Goal: Check status: Check status

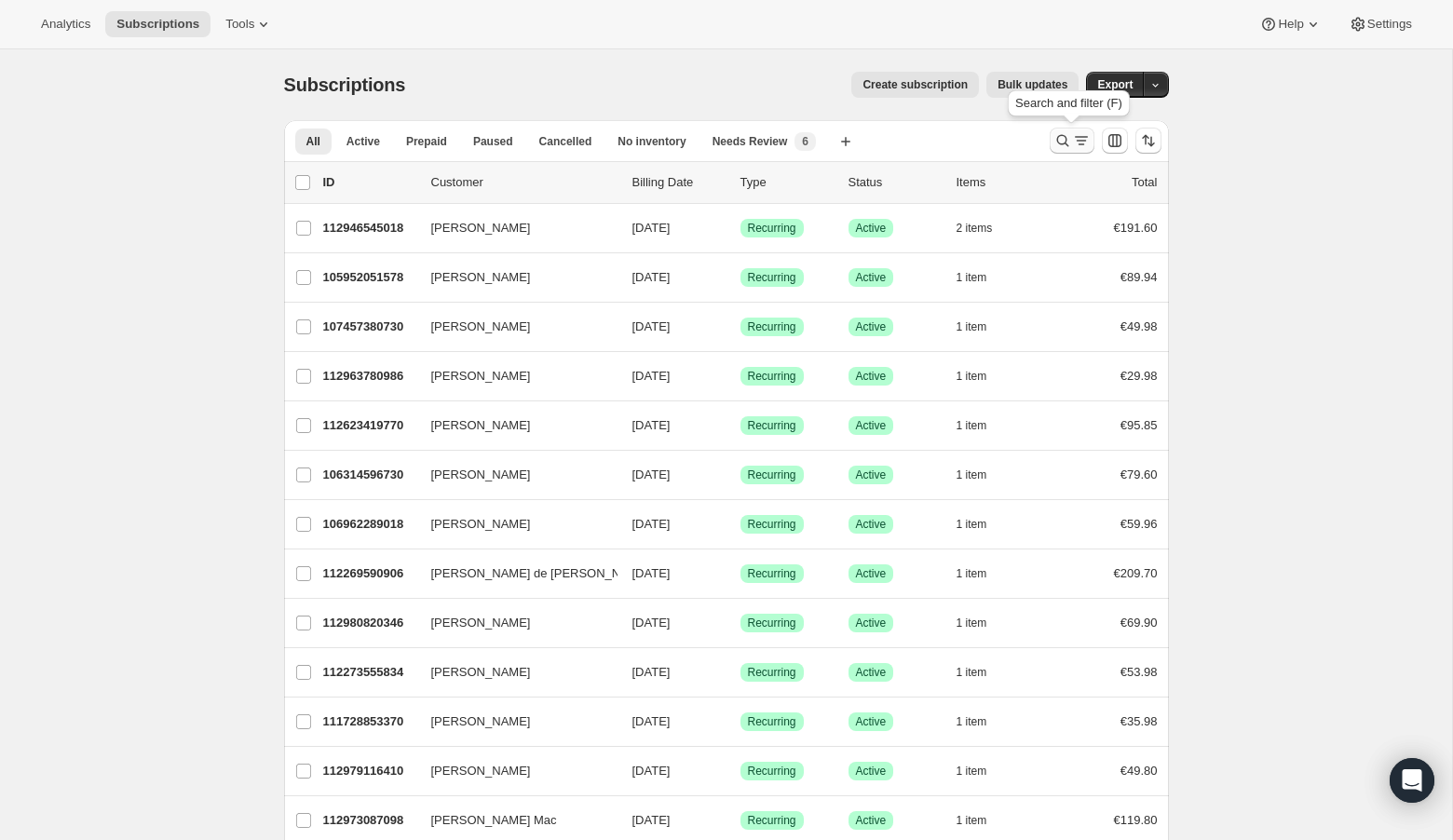
click at [1059, 134] on icon "Search and filter results" at bounding box center [1063, 141] width 19 height 19
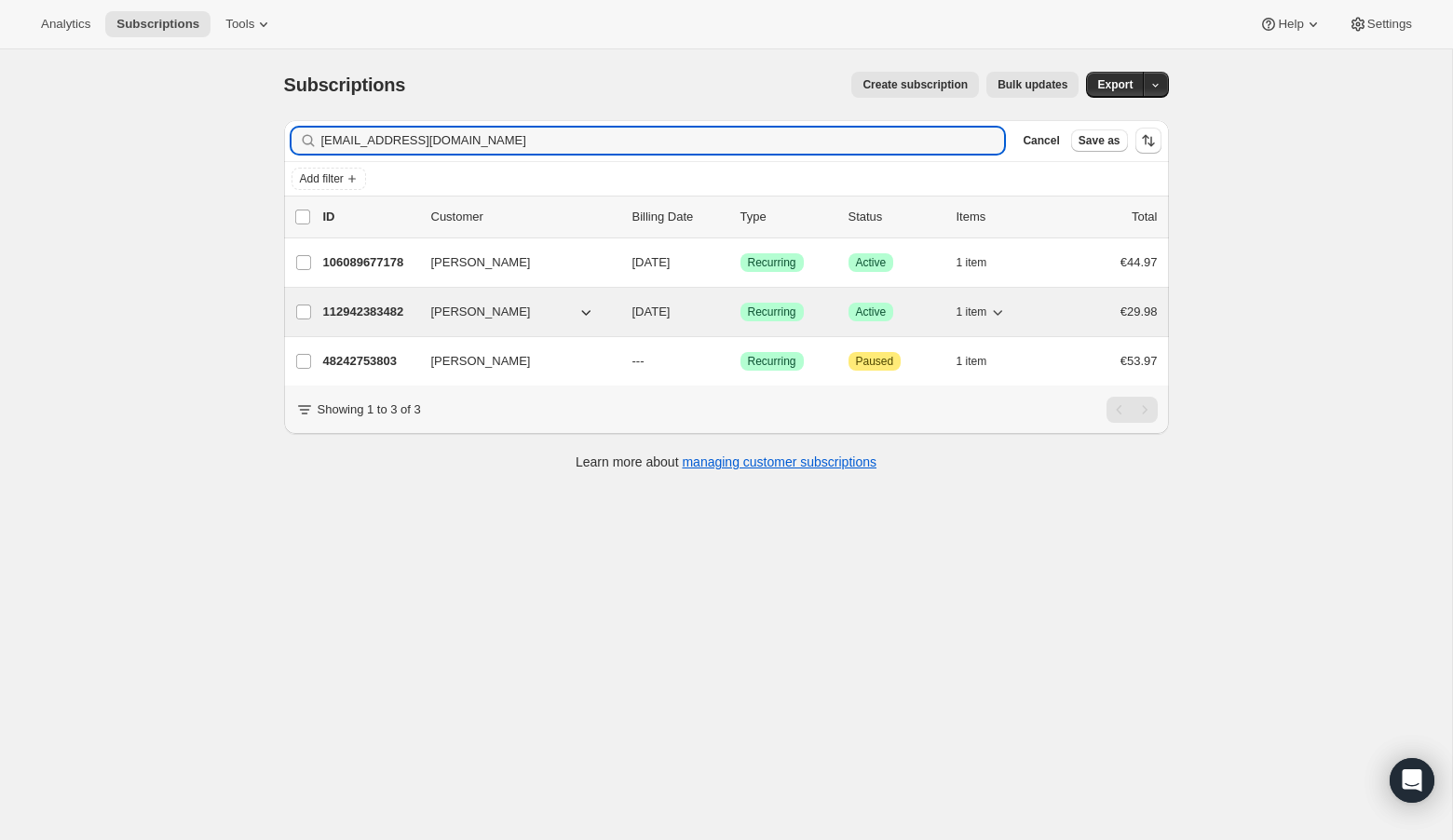
type input "[EMAIL_ADDRESS][DOMAIN_NAME]"
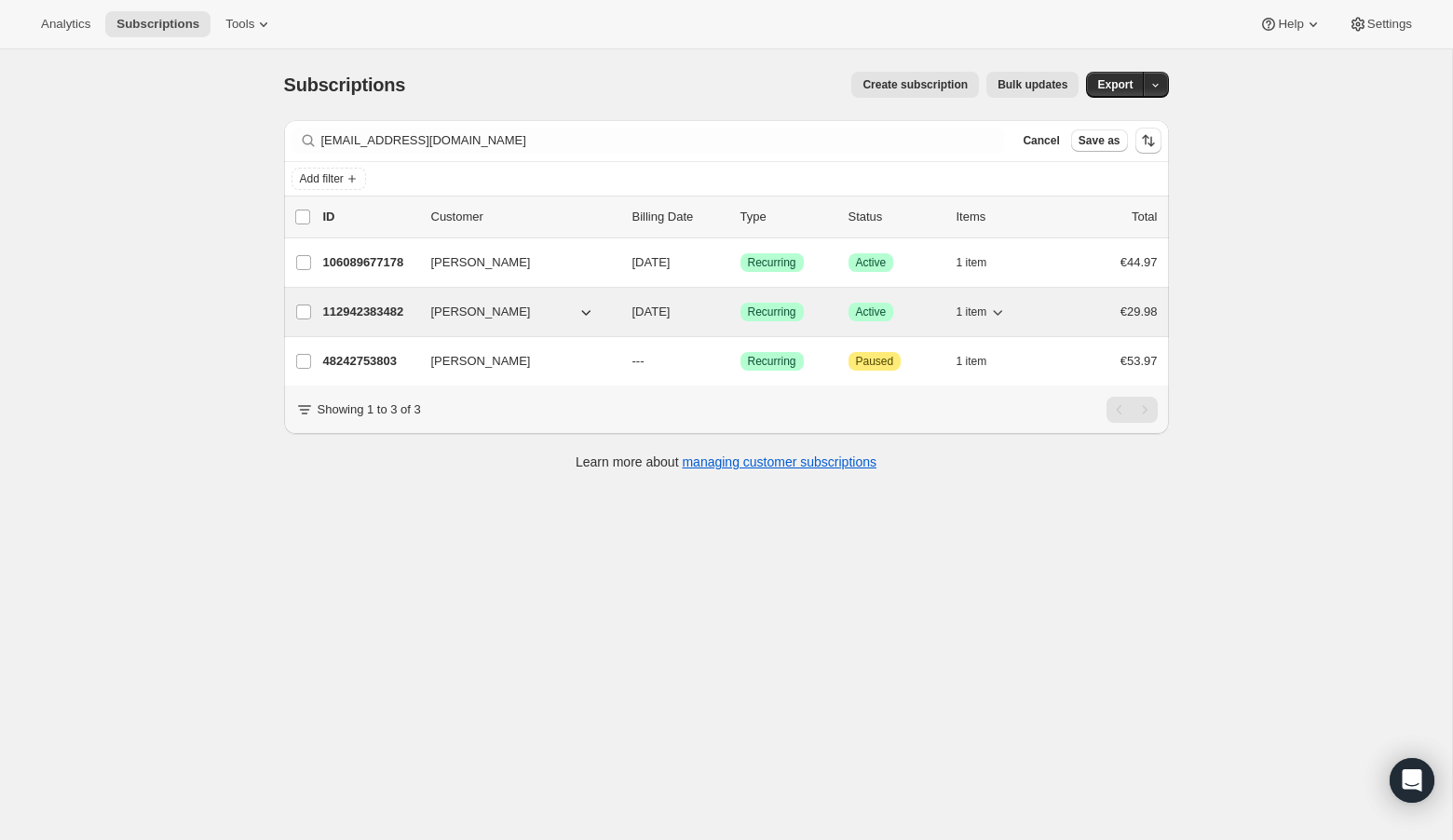
click at [1003, 312] on icon "button" at bounding box center [997, 312] width 19 height 19
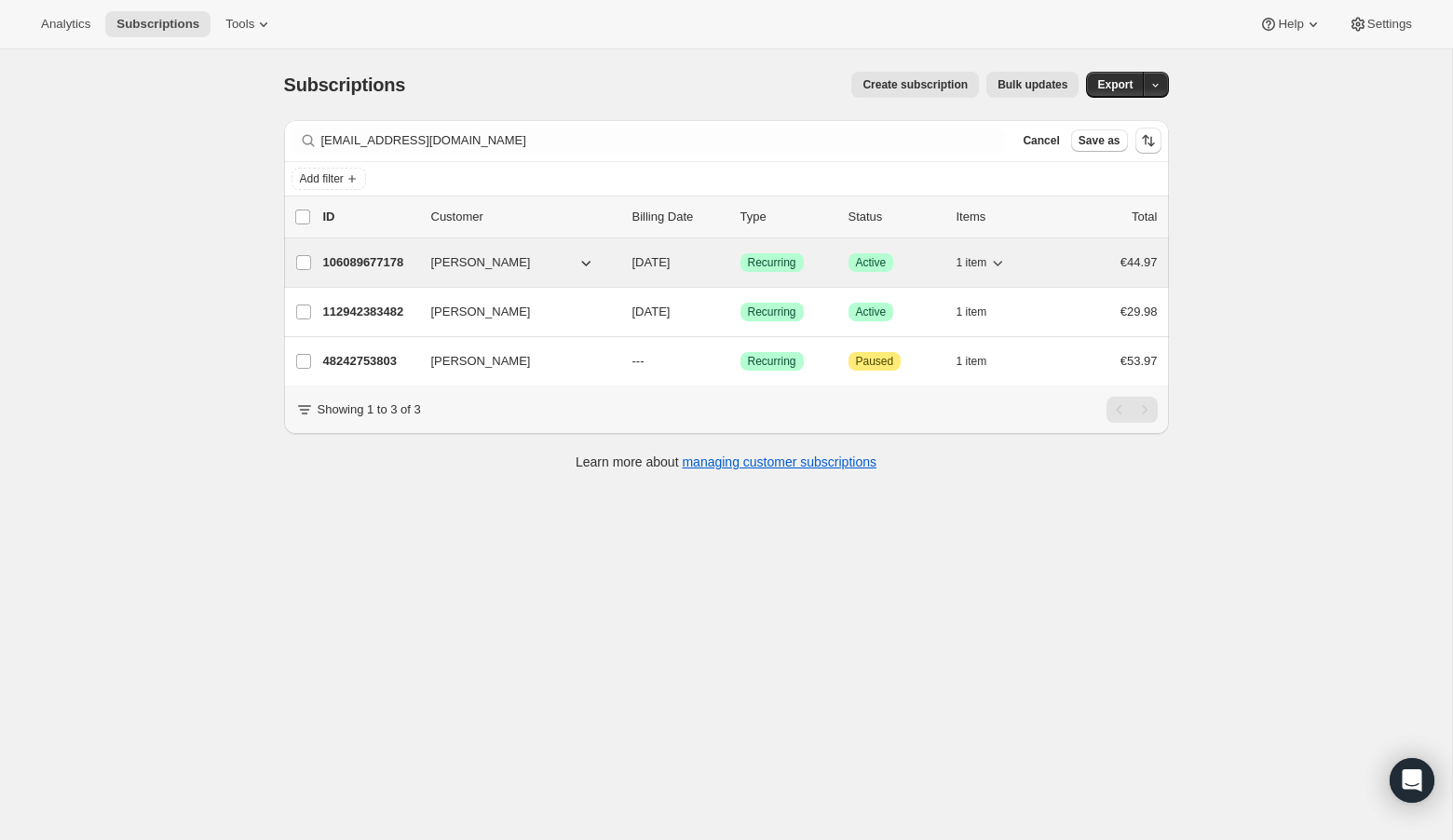
click at [1000, 262] on icon "button" at bounding box center [998, 264] width 9 height 6
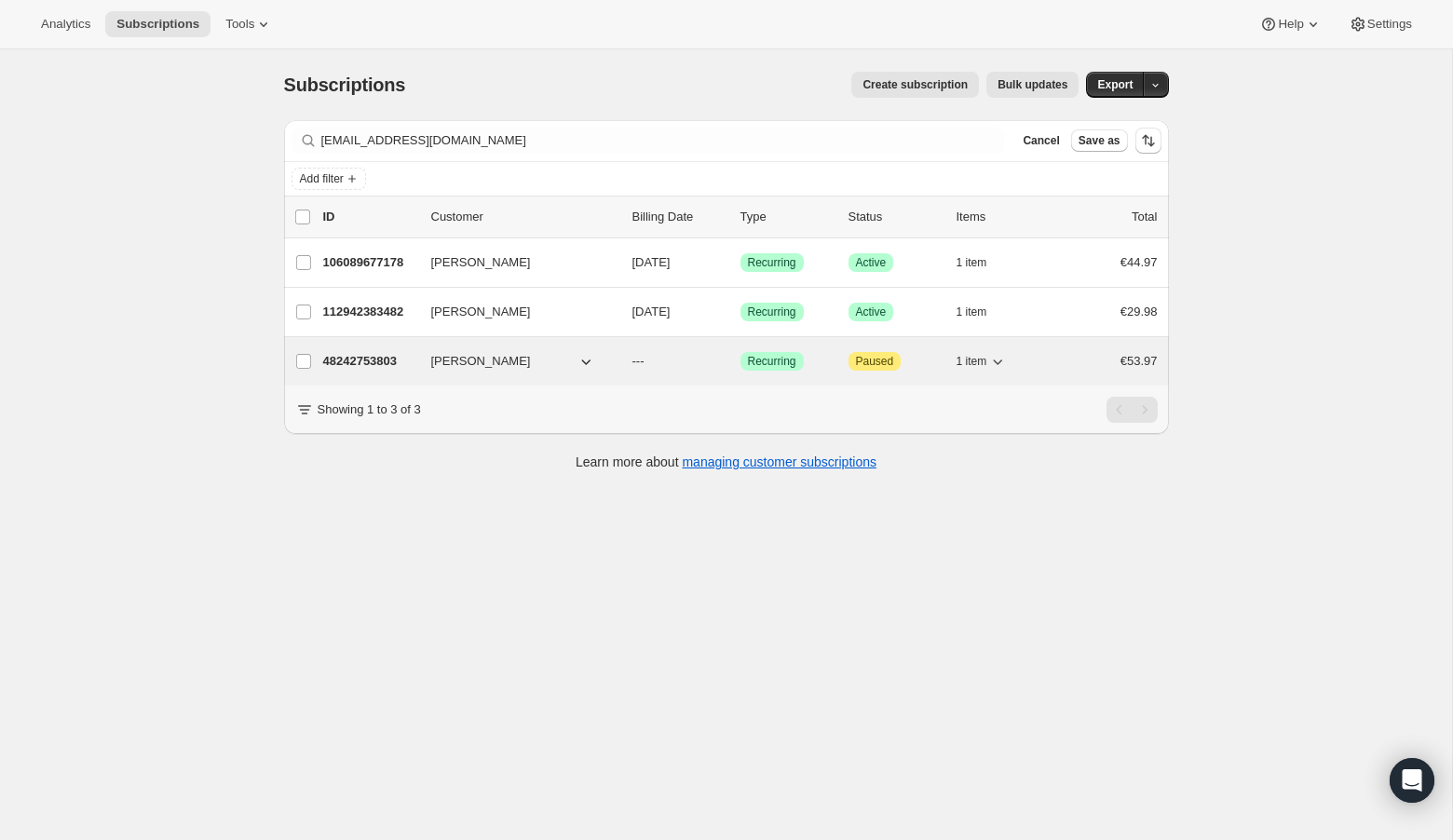
click at [348, 355] on p "48242753803" at bounding box center [370, 361] width 94 height 19
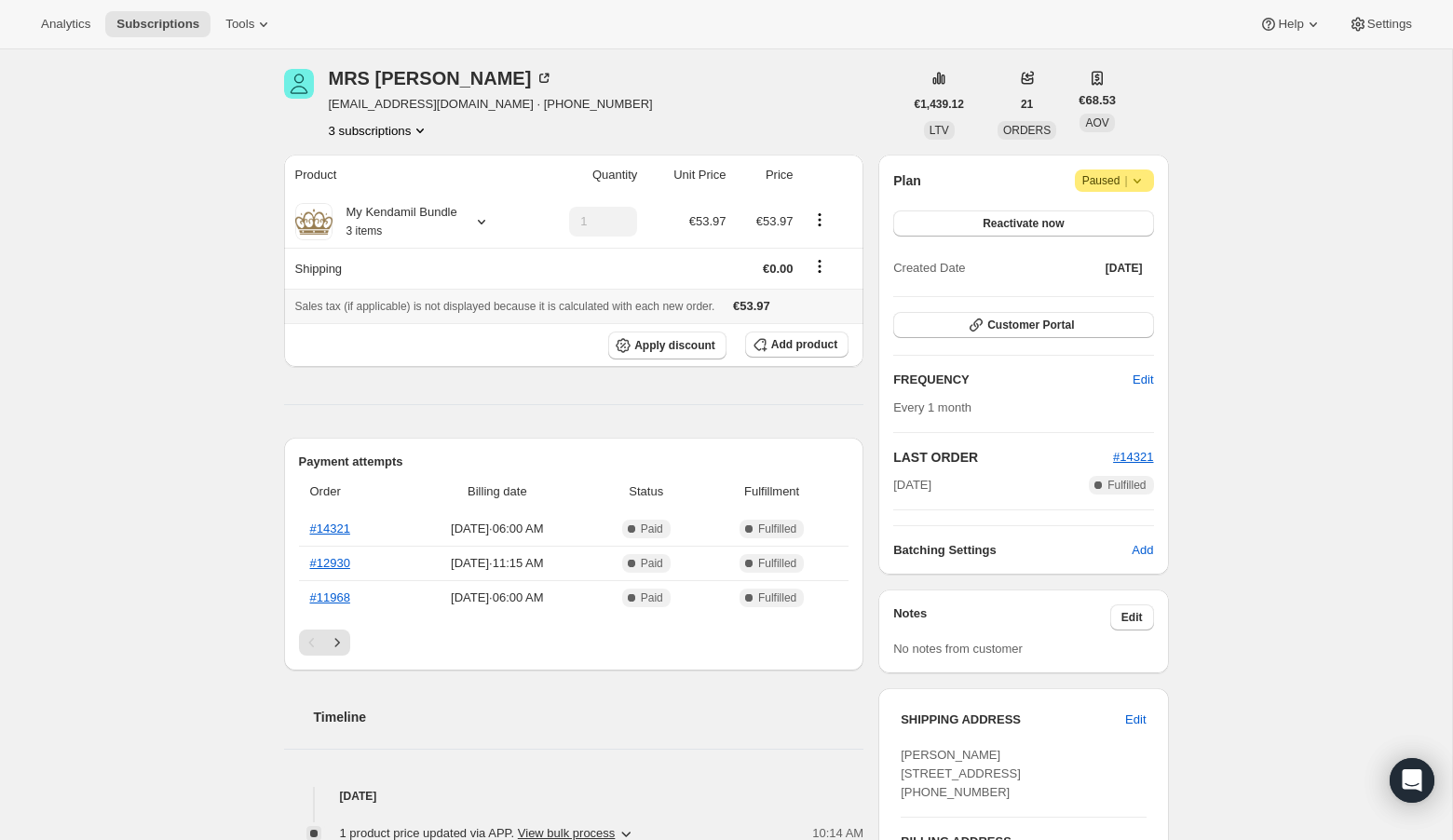
scroll to position [70, 0]
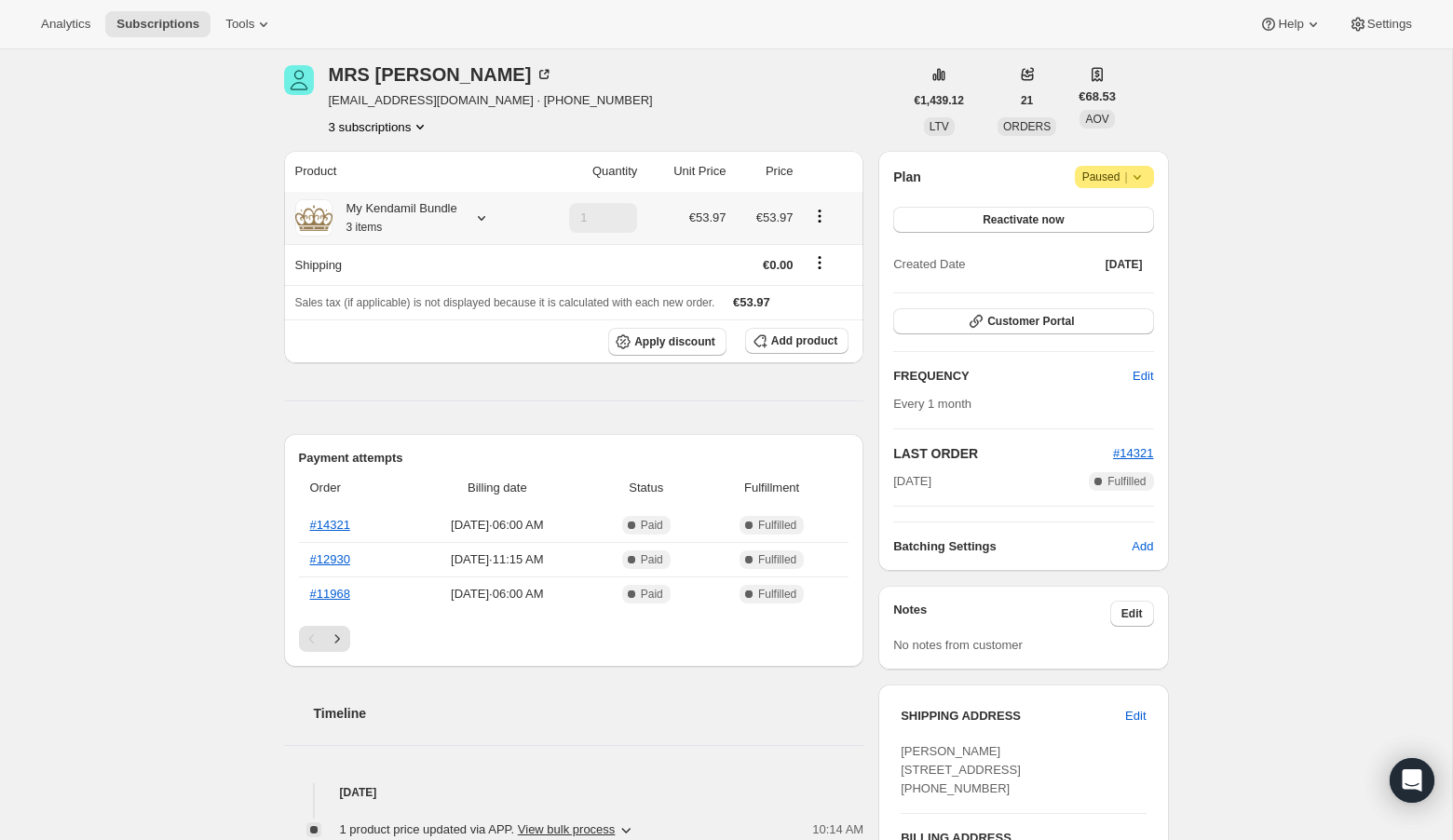
click at [485, 219] on icon at bounding box center [481, 218] width 8 height 5
